Goal: Find contact information

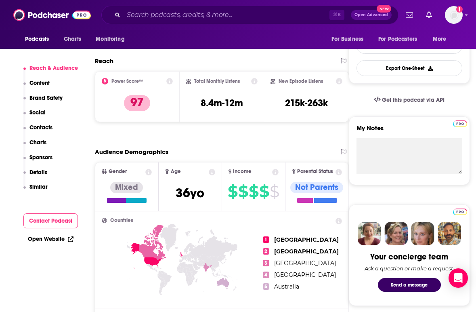
scroll to position [242, 0]
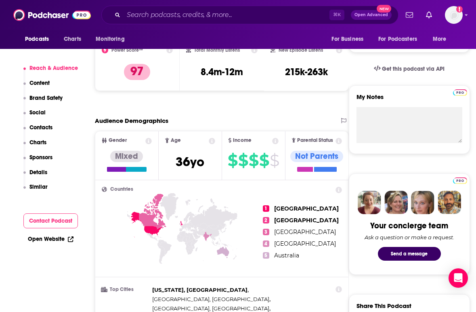
click at [468, 78] on div "Get this podcast via API" at bounding box center [409, 69] width 121 height 20
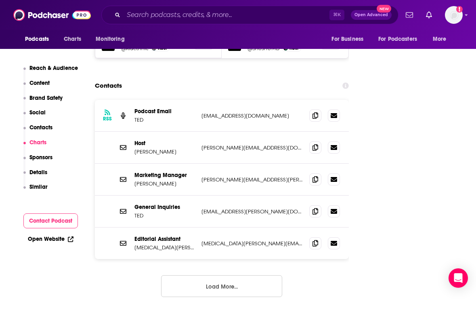
scroll to position [1002, 0]
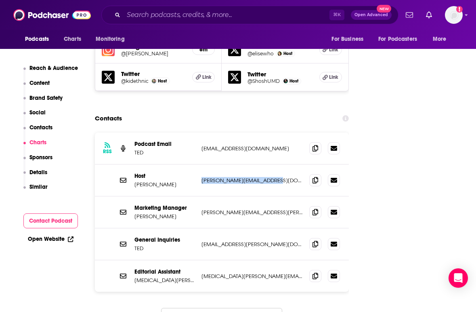
drag, startPoint x: 282, startPoint y: 146, endPoint x: 201, endPoint y: 145, distance: 80.8
click at [202, 177] on p "[PERSON_NAME][EMAIL_ADDRESS][DOMAIN_NAME]" at bounding box center [252, 180] width 101 height 7
drag, startPoint x: 258, startPoint y: 240, endPoint x: 202, endPoint y: 242, distance: 56.6
click at [202, 273] on p "[MEDICAL_DATA][PERSON_NAME][EMAIL_ADDRESS][PERSON_NAME][DOMAIN_NAME]" at bounding box center [252, 276] width 101 height 7
copy p "[MEDICAL_DATA][PERSON_NAME][EMAIL_ADDRESS][PERSON_NAME][DOMAIN_NAME]"
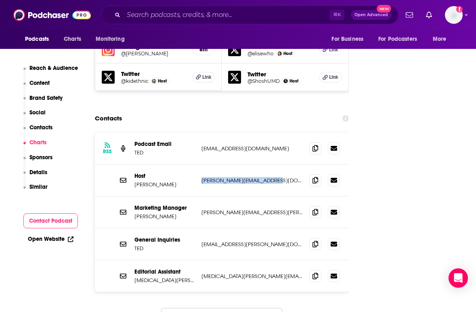
drag, startPoint x: 277, startPoint y: 147, endPoint x: 200, endPoint y: 148, distance: 77.6
click at [200, 164] on div "Host [PERSON_NAME] [PERSON_NAME][EMAIL_ADDRESS][DOMAIN_NAME] [PERSON_NAME][EMAI…" at bounding box center [222, 180] width 254 height 32
copy p "[PERSON_NAME][EMAIL_ADDRESS][DOMAIN_NAME]"
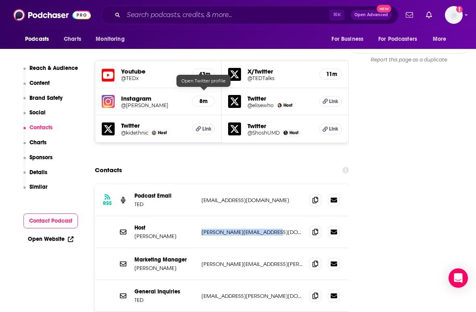
scroll to position [938, 0]
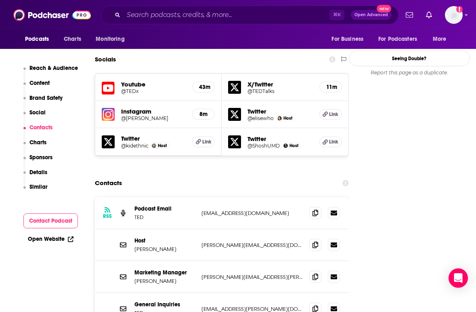
click at [259, 107] on h5 "Twitter" at bounding box center [280, 111] width 65 height 8
click at [279, 116] on img "Elise Hu" at bounding box center [280, 118] width 4 height 4
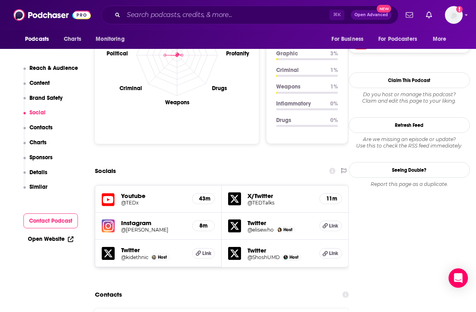
scroll to position [873, 0]
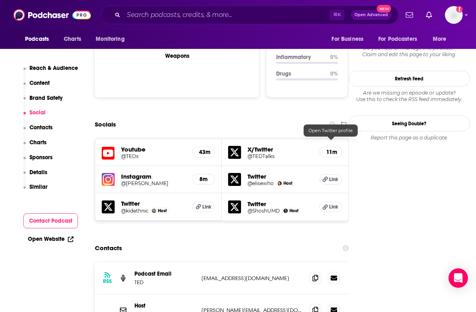
click at [333, 176] on span "Link" at bounding box center [333, 179] width 9 height 6
click at [173, 117] on div "Socials" at bounding box center [222, 124] width 254 height 15
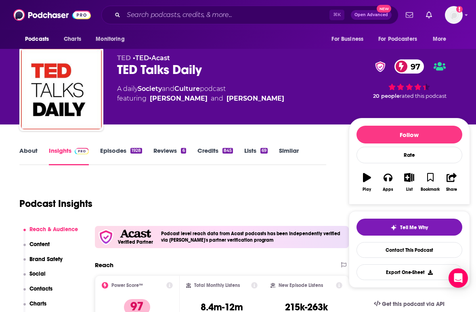
scroll to position [0, 0]
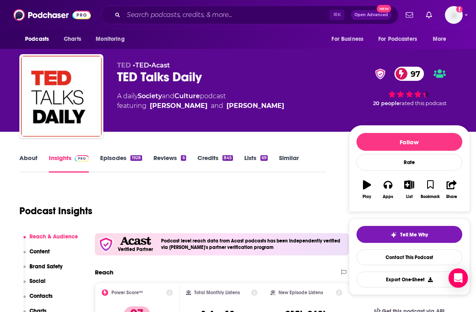
click at [146, 17] on input "Search podcasts, credits, & more..." at bounding box center [227, 14] width 206 height 13
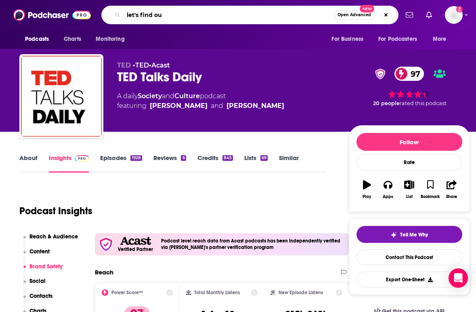
type input "let's find out"
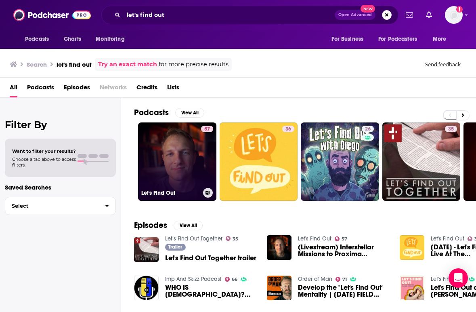
click at [166, 165] on link "57 Let's Find Out" at bounding box center [177, 161] width 78 height 78
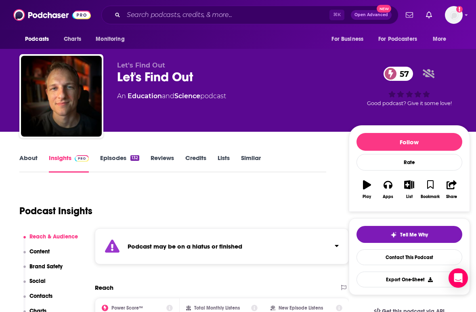
click at [183, 198] on div "Podcast Insights" at bounding box center [169, 205] width 301 height 41
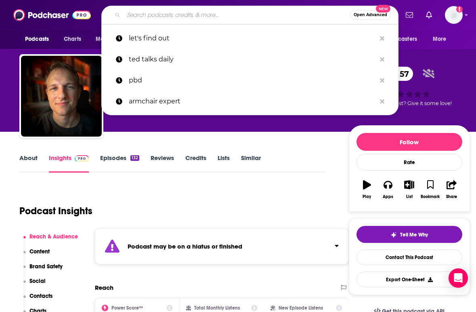
click at [141, 15] on input "Search podcasts, credits, & more..." at bounding box center [237, 14] width 227 height 13
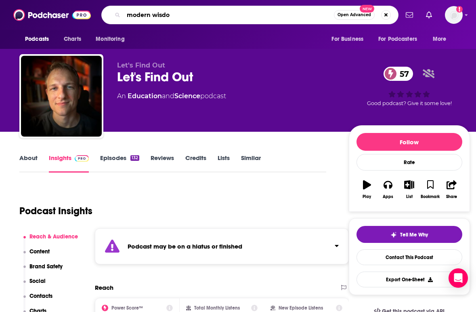
type input "modern wisdom"
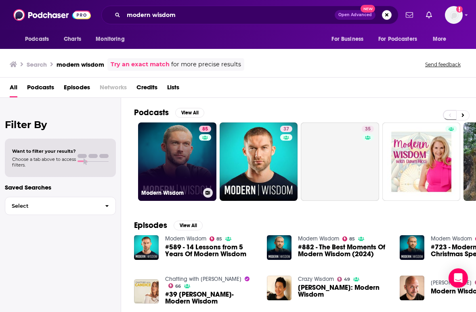
click at [174, 146] on link "85 Modern Wisdom" at bounding box center [177, 161] width 78 height 78
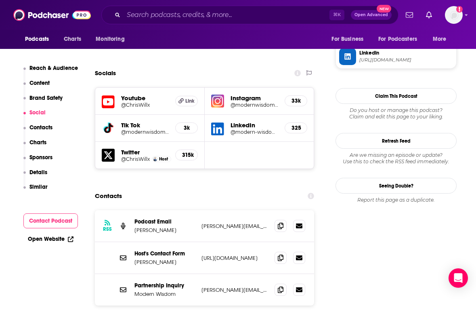
scroll to position [808, 0]
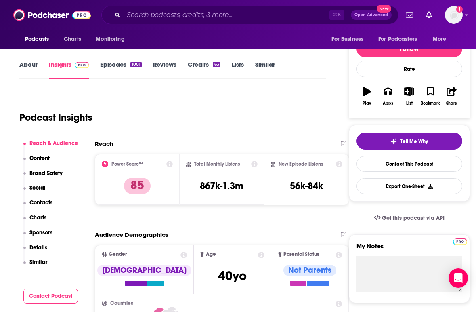
scroll to position [0, 0]
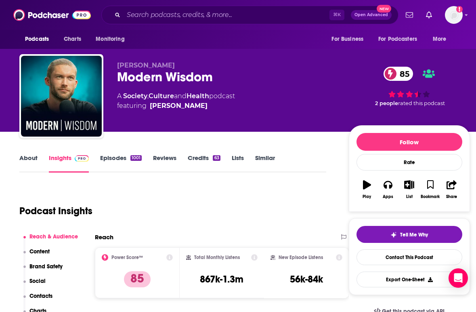
click at [124, 157] on link "Episodes 1001" at bounding box center [121, 163] width 42 height 19
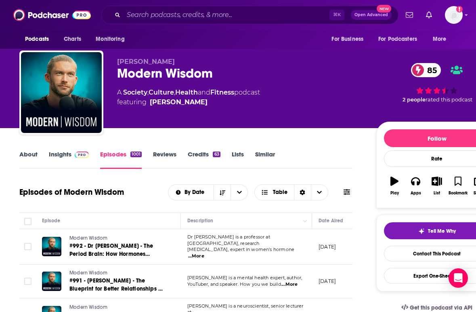
scroll to position [16, 0]
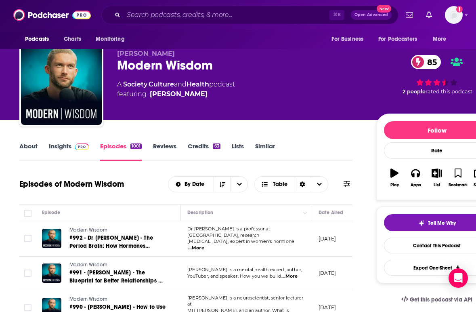
scroll to position [0, 0]
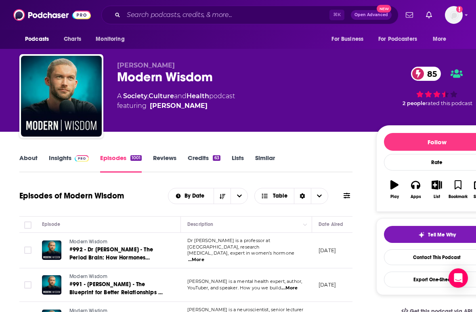
click at [63, 158] on link "Insights" at bounding box center [69, 163] width 40 height 19
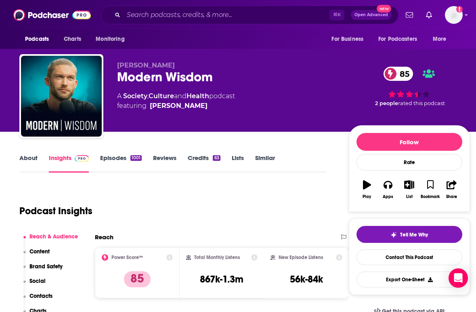
click at [226, 208] on div "Podcast Insights" at bounding box center [169, 205] width 301 height 41
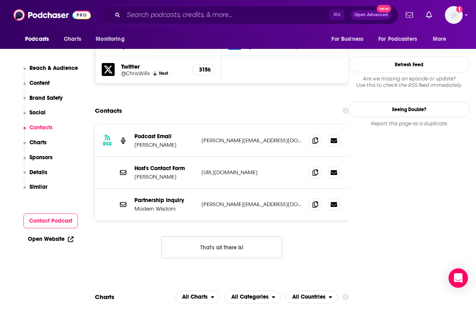
scroll to position [822, 0]
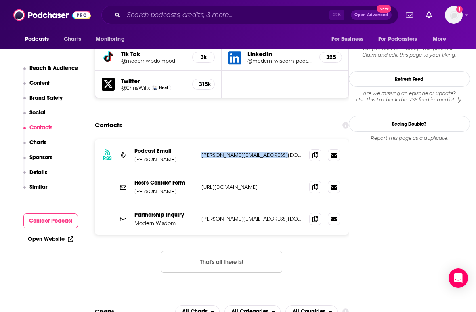
drag, startPoint x: 277, startPoint y: 158, endPoint x: 200, endPoint y: 157, distance: 76.4
click at [200, 157] on div "RSS Podcast Email [PERSON_NAME] [PERSON_NAME][EMAIL_ADDRESS][DOMAIN_NAME] [PERS…" at bounding box center [222, 155] width 254 height 32
copy p "[PERSON_NAME][EMAIL_ADDRESS][DOMAIN_NAME]"
drag, startPoint x: 264, startPoint y: 219, endPoint x: 201, endPoint y: 220, distance: 63.4
click at [201, 220] on div "Partnership Inquiry Modern Wisdom [EMAIL_ADDRESS][DOMAIN_NAME] [PERSON_NAME][EM…" at bounding box center [222, 219] width 254 height 32
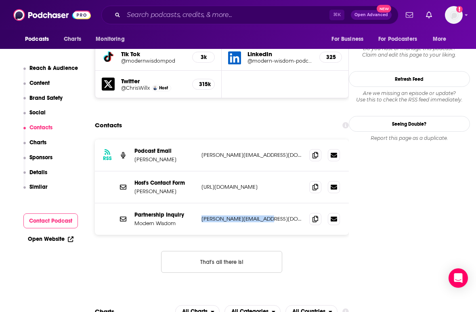
copy p "[PERSON_NAME][EMAIL_ADDRESS][DOMAIN_NAME]"
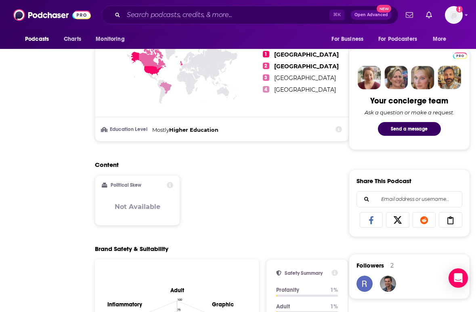
scroll to position [0, 0]
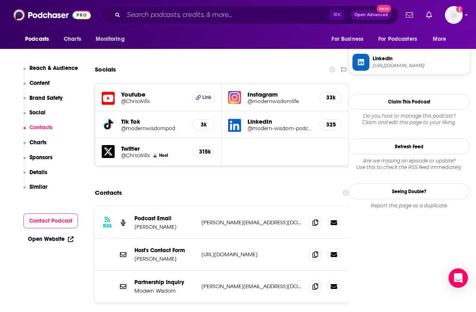
scroll to position [798, 0]
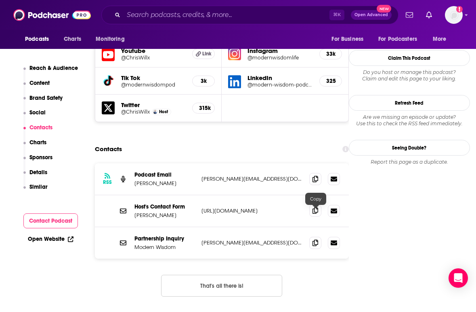
click at [317, 214] on icon at bounding box center [316, 210] width 6 height 6
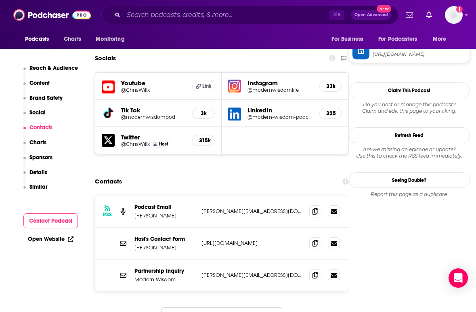
scroll to position [750, 0]
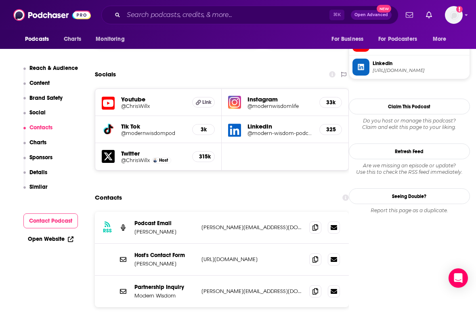
click at [135, 162] on h5 "@ChrisWillx" at bounding box center [135, 160] width 29 height 6
click at [195, 75] on div "Socials" at bounding box center [222, 74] width 254 height 15
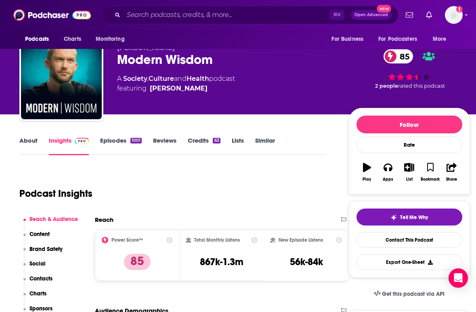
scroll to position [0, 0]
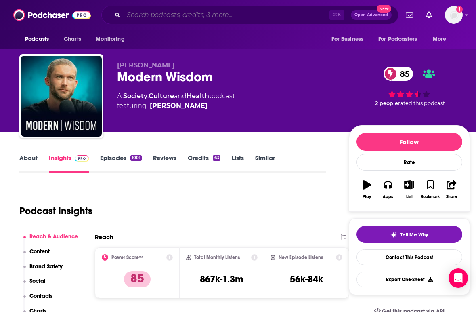
click at [137, 12] on input "Search podcasts, credits, & more..." at bounding box center [227, 14] width 206 height 13
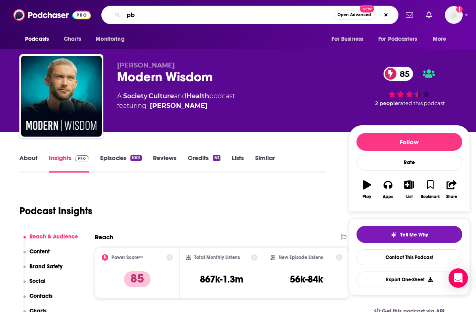
type input "pbd"
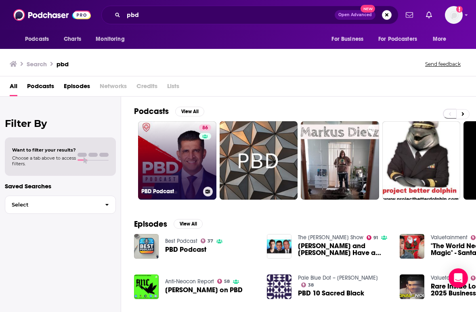
click at [167, 141] on link "86 PBD Podcast" at bounding box center [177, 160] width 78 height 78
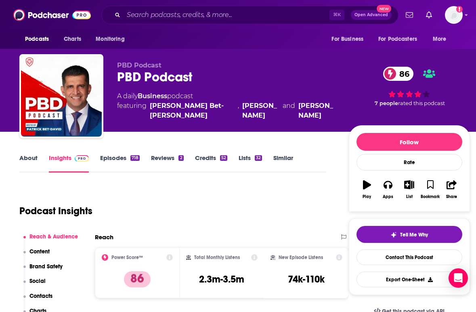
click at [200, 209] on div "Podcast Insights" at bounding box center [169, 205] width 301 height 41
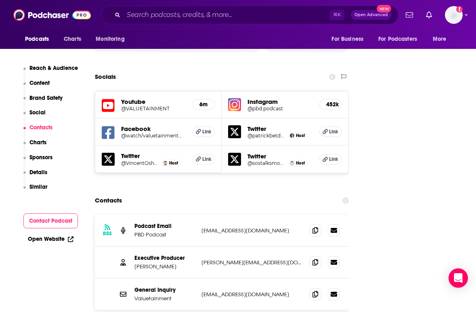
scroll to position [921, 0]
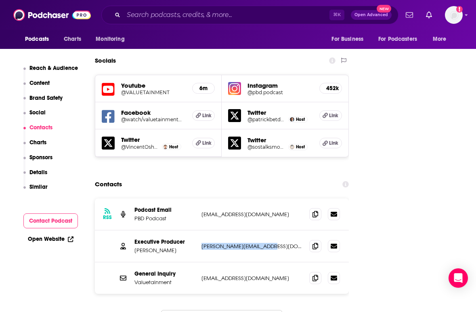
drag, startPoint x: 273, startPoint y: 211, endPoint x: 202, endPoint y: 211, distance: 71.1
click at [202, 243] on p "[PERSON_NAME][EMAIL_ADDRESS][DOMAIN_NAME]" at bounding box center [252, 246] width 101 height 7
copy p "[PERSON_NAME][EMAIL_ADDRESS][DOMAIN_NAME]"
drag, startPoint x: 277, startPoint y: 179, endPoint x: 202, endPoint y: 181, distance: 75.2
click at [202, 211] on p "[EMAIL_ADDRESS][DOMAIN_NAME]" at bounding box center [252, 214] width 101 height 7
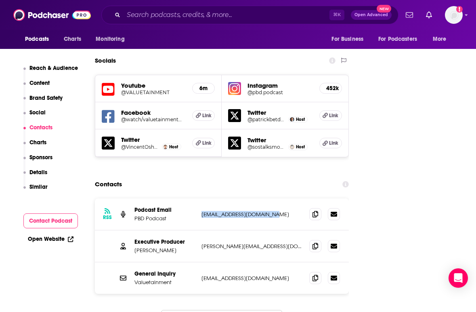
copy p "[EMAIL_ADDRESS][DOMAIN_NAME]"
drag, startPoint x: 267, startPoint y: 244, endPoint x: 201, endPoint y: 244, distance: 65.9
click at [201, 262] on div "General Inquiry Valuetainment [EMAIL_ADDRESS][DOMAIN_NAME] [EMAIL_ADDRESS][DOMA…" at bounding box center [222, 278] width 254 height 32
copy p "[EMAIL_ADDRESS][DOMAIN_NAME]"
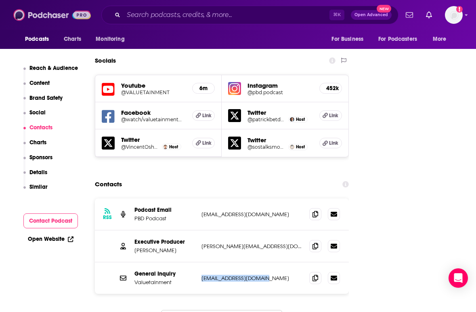
click at [52, 14] on img at bounding box center [52, 14] width 78 height 15
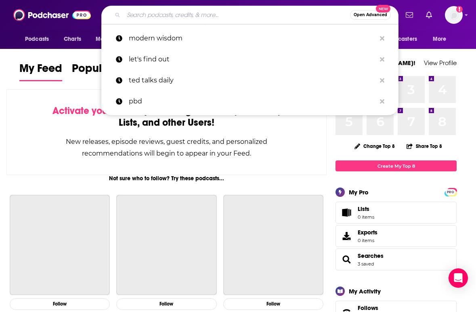
click at [159, 15] on input "Search podcasts, credits, & more..." at bounding box center [237, 14] width 227 height 13
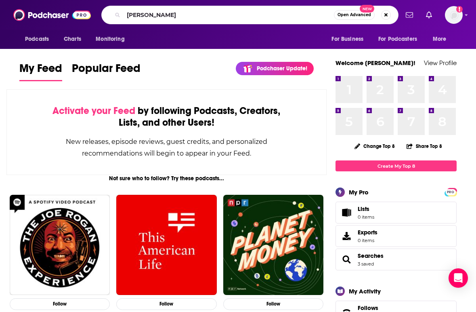
type input "[PERSON_NAME]"
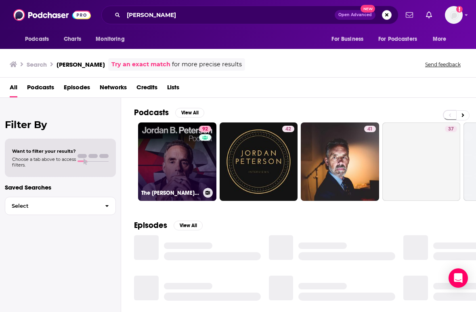
click at [164, 150] on link "92 The [PERSON_NAME] [PERSON_NAME] Podcast" at bounding box center [177, 161] width 78 height 78
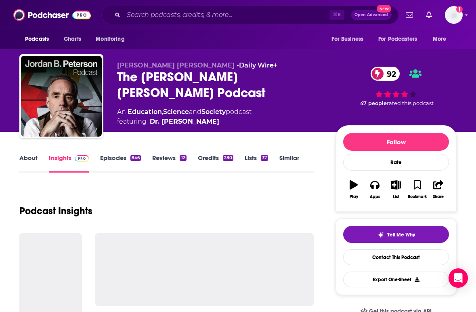
click at [180, 195] on div "Podcast Insights" at bounding box center [166, 205] width 295 height 41
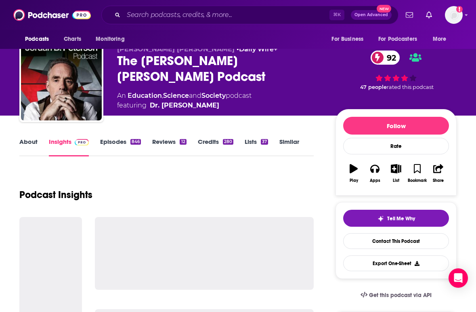
scroll to position [32, 0]
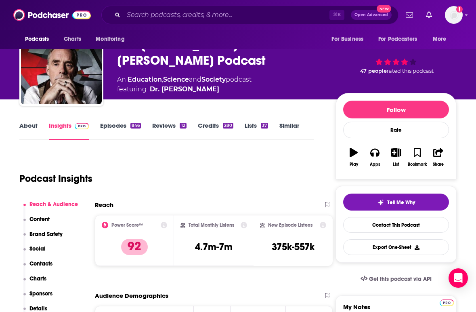
click at [208, 161] on div "Podcast Insights" at bounding box center [163, 173] width 288 height 41
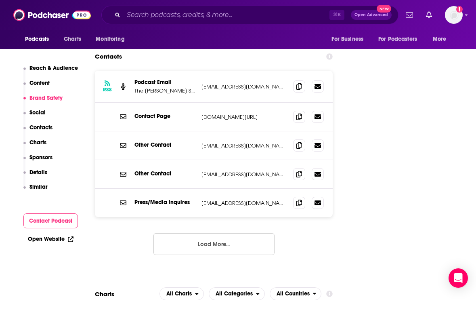
scroll to position [978, 0]
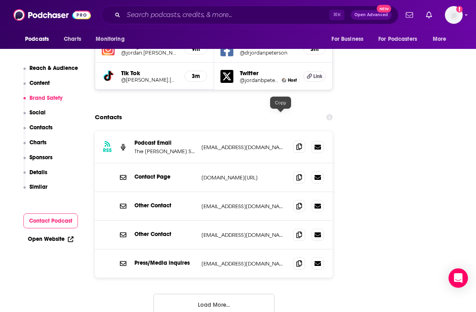
click at [297, 143] on icon at bounding box center [300, 146] width 6 height 6
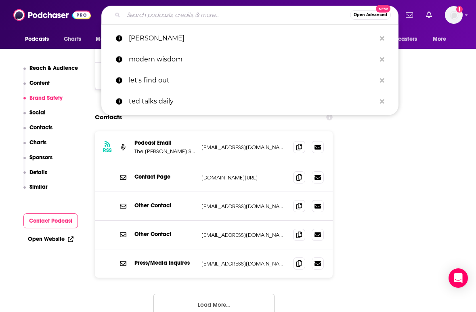
click at [158, 14] on input "Search podcasts, credits, & more..." at bounding box center [237, 14] width 227 height 13
type input "x"
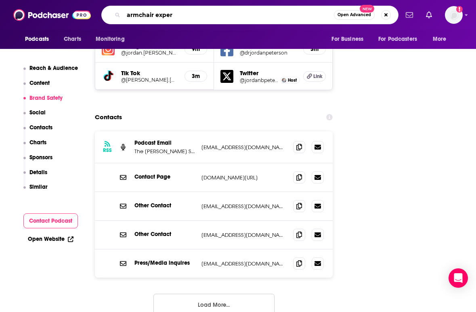
type input "armchair expert"
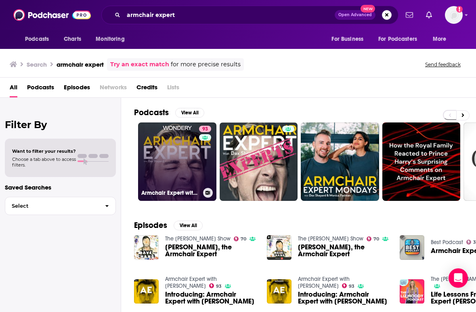
click at [167, 139] on link "93 Armchair Expert with [PERSON_NAME]" at bounding box center [177, 161] width 78 height 78
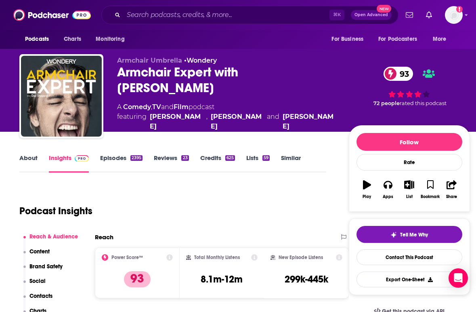
click at [207, 195] on div "Podcast Insights" at bounding box center [169, 205] width 301 height 41
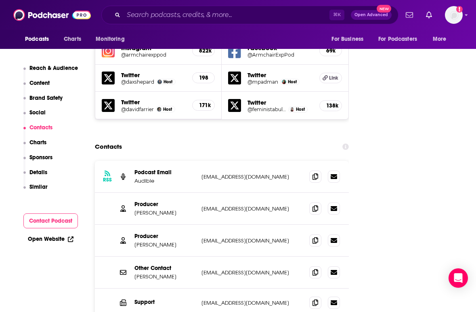
scroll to position [963, 0]
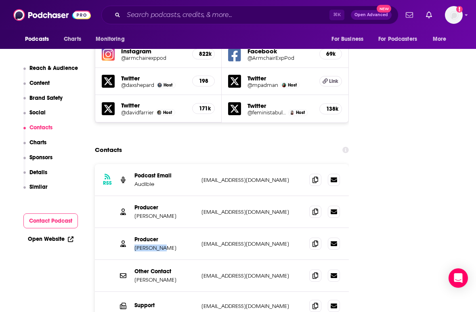
drag, startPoint x: 164, startPoint y: 204, endPoint x: 134, endPoint y: 204, distance: 29.9
click at [134, 228] on div "Producer [PERSON_NAME] [EMAIL_ADDRESS][DOMAIN_NAME] [EMAIL_ADDRESS][DOMAIN_NAME]" at bounding box center [222, 244] width 254 height 32
copy p "[PERSON_NAME]"
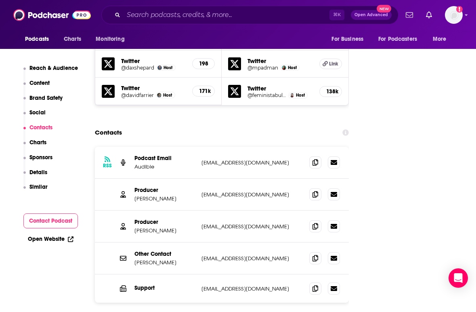
scroll to position [983, 0]
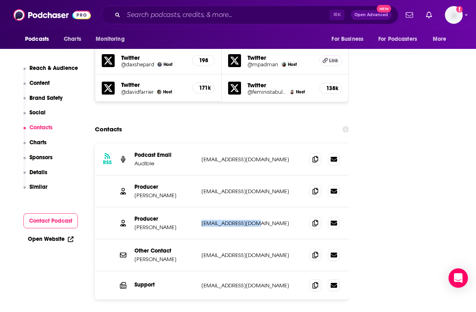
drag, startPoint x: 261, startPoint y: 180, endPoint x: 201, endPoint y: 180, distance: 60.2
click at [201, 207] on div "Producer [PERSON_NAME] [EMAIL_ADDRESS][DOMAIN_NAME] [EMAIL_ADDRESS][DOMAIN_NAME]" at bounding box center [222, 223] width 254 height 32
copy p "[EMAIL_ADDRESS][DOMAIN_NAME]"
drag, startPoint x: 280, startPoint y: 213, endPoint x: 200, endPoint y: 213, distance: 80.0
click at [200, 239] on div "Other Contact [PERSON_NAME] [EMAIL_ADDRESS][DOMAIN_NAME] [EMAIL_ADDRESS][DOMAIN…" at bounding box center [222, 255] width 254 height 32
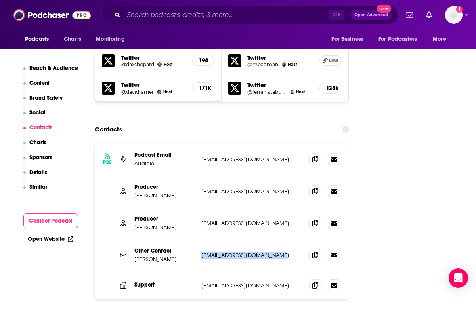
copy p "[EMAIL_ADDRESS][DOMAIN_NAME]"
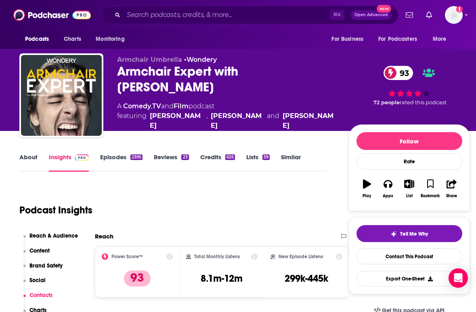
scroll to position [0, 0]
